Goal: Find specific page/section: Find specific page/section

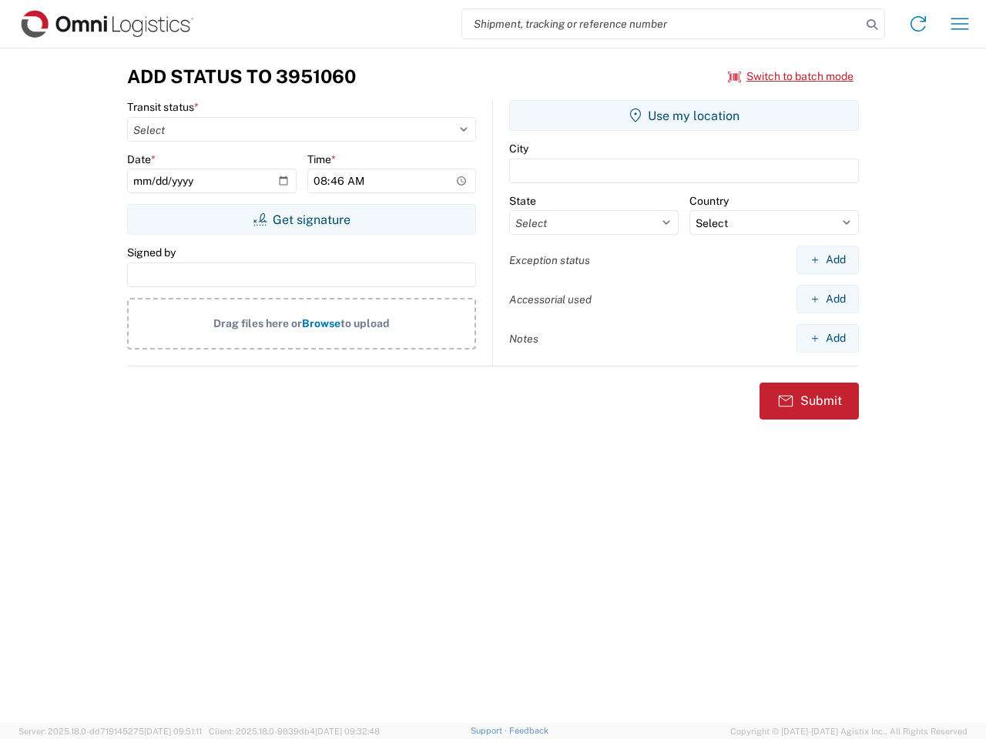
click at [661, 24] on input "search" at bounding box center [661, 23] width 399 height 29
click at [872, 25] on icon at bounding box center [872, 25] width 22 height 22
click at [918, 24] on icon at bounding box center [917, 24] width 25 height 25
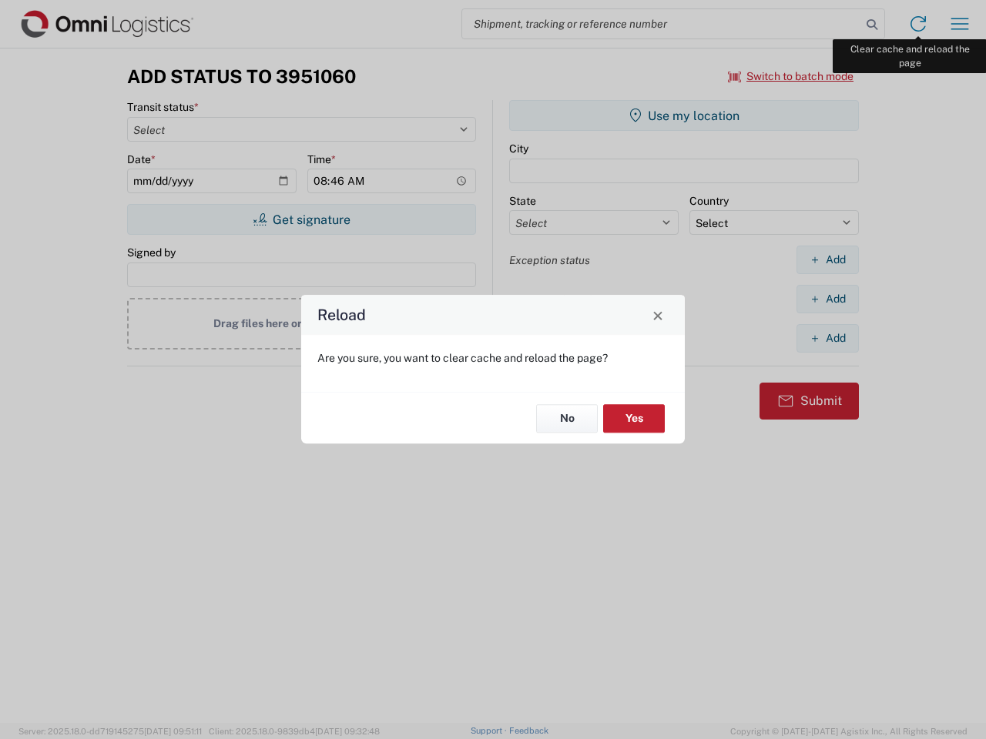
click at [959, 24] on div "Reload Are you sure, you want to clear cache and reload the page? No Yes" at bounding box center [493, 369] width 986 height 739
click at [791, 76] on div "Reload Are you sure, you want to clear cache and reload the page? No Yes" at bounding box center [493, 369] width 986 height 739
click at [301, 219] on div "Reload Are you sure, you want to clear cache and reload the page? No Yes" at bounding box center [493, 369] width 986 height 739
click at [684, 115] on div "Reload Are you sure, you want to clear cache and reload the page? No Yes" at bounding box center [493, 369] width 986 height 739
click at [827, 259] on div "Reload Are you sure, you want to clear cache and reload the page? No Yes" at bounding box center [493, 369] width 986 height 739
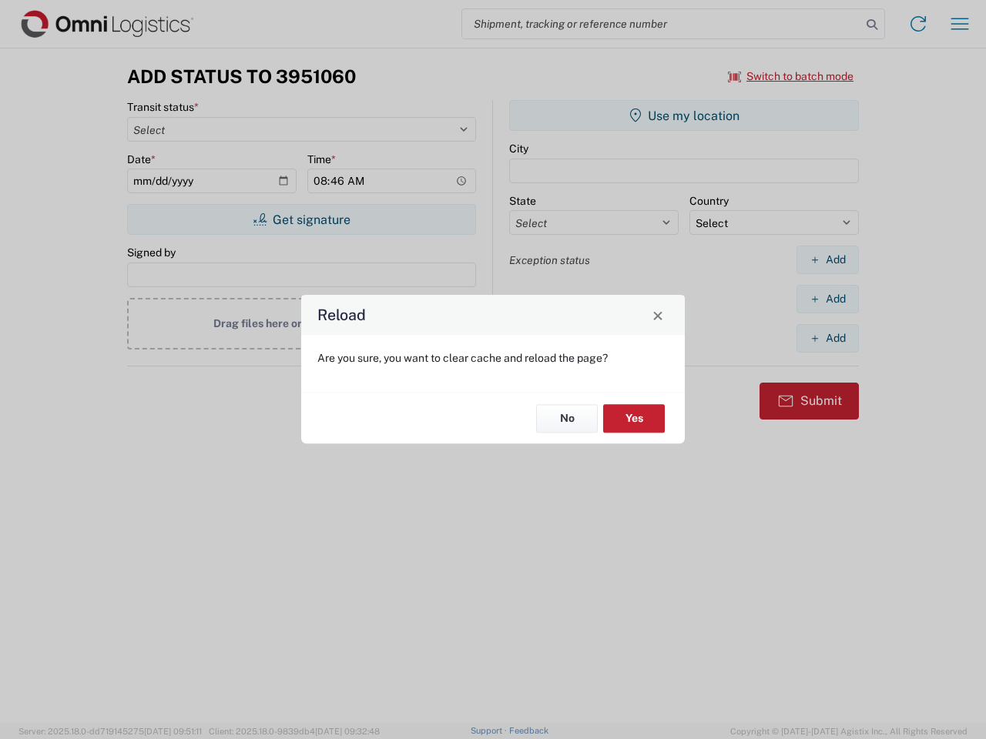
click at [827, 299] on div "Reload Are you sure, you want to clear cache and reload the page? No Yes" at bounding box center [493, 369] width 986 height 739
click at [827, 338] on div "Reload Are you sure, you want to clear cache and reload the page? No Yes" at bounding box center [493, 369] width 986 height 739
